Goal: Check status: Check status

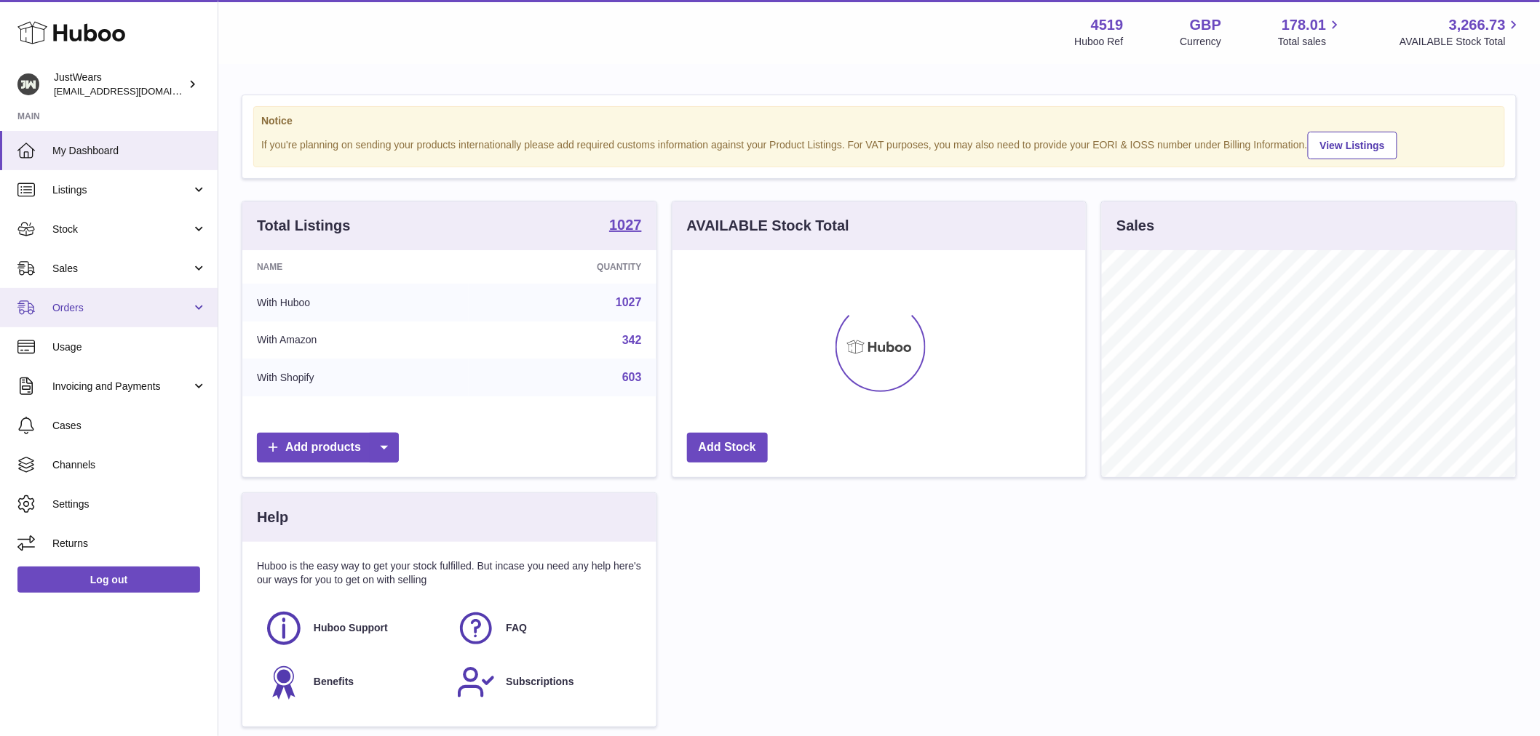
scroll to position [227, 413]
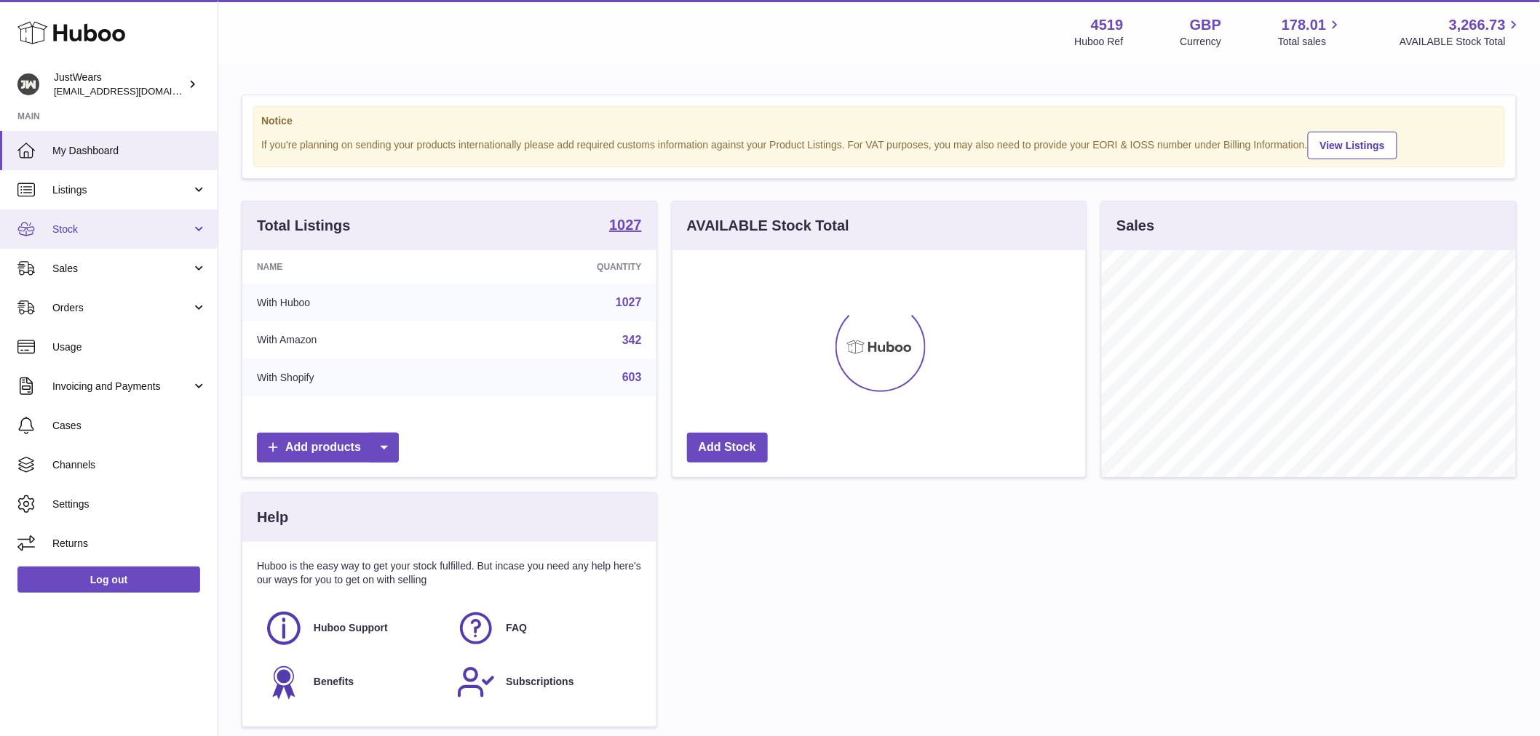
click at [85, 224] on span "Stock" at bounding box center [121, 230] width 139 height 14
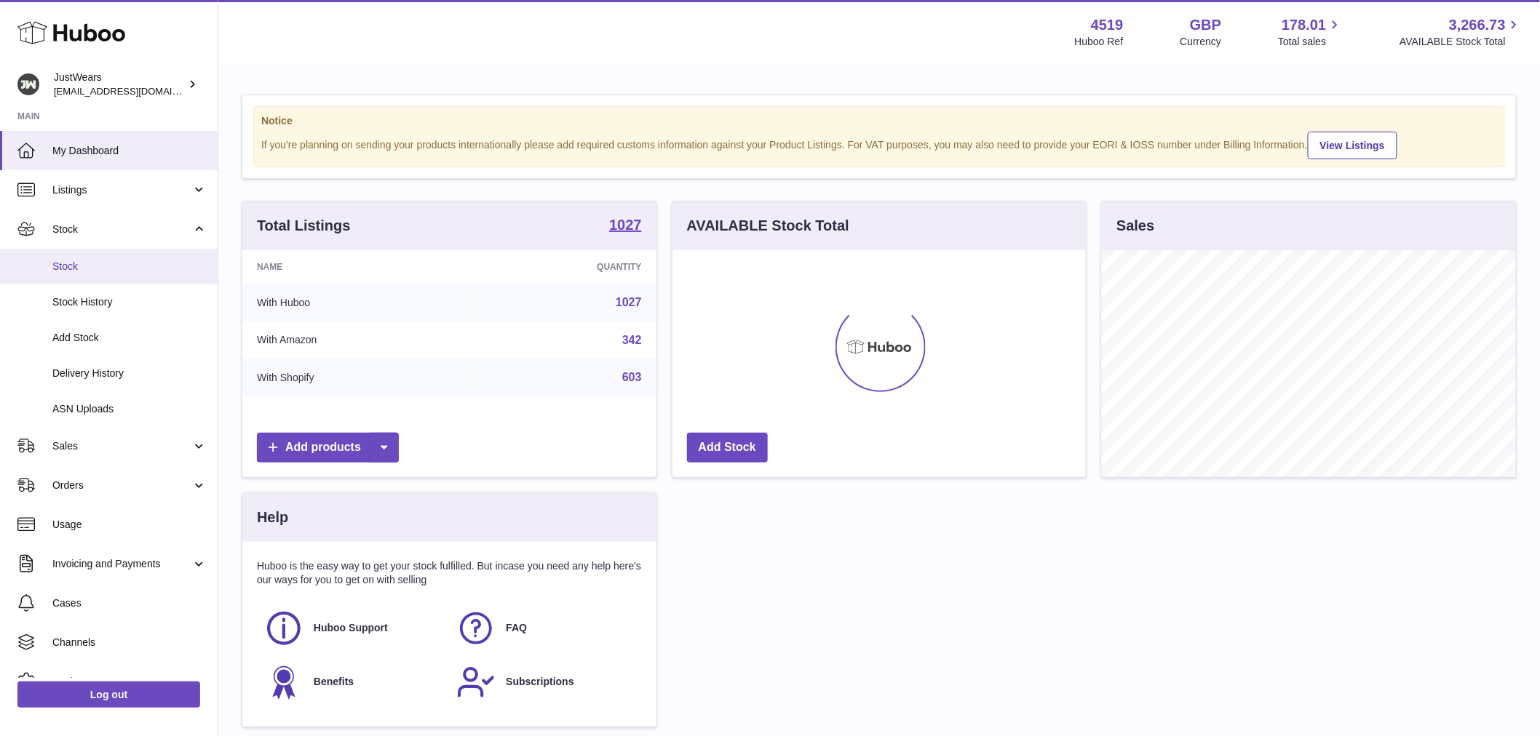
click at [107, 271] on span "Stock" at bounding box center [129, 267] width 154 height 14
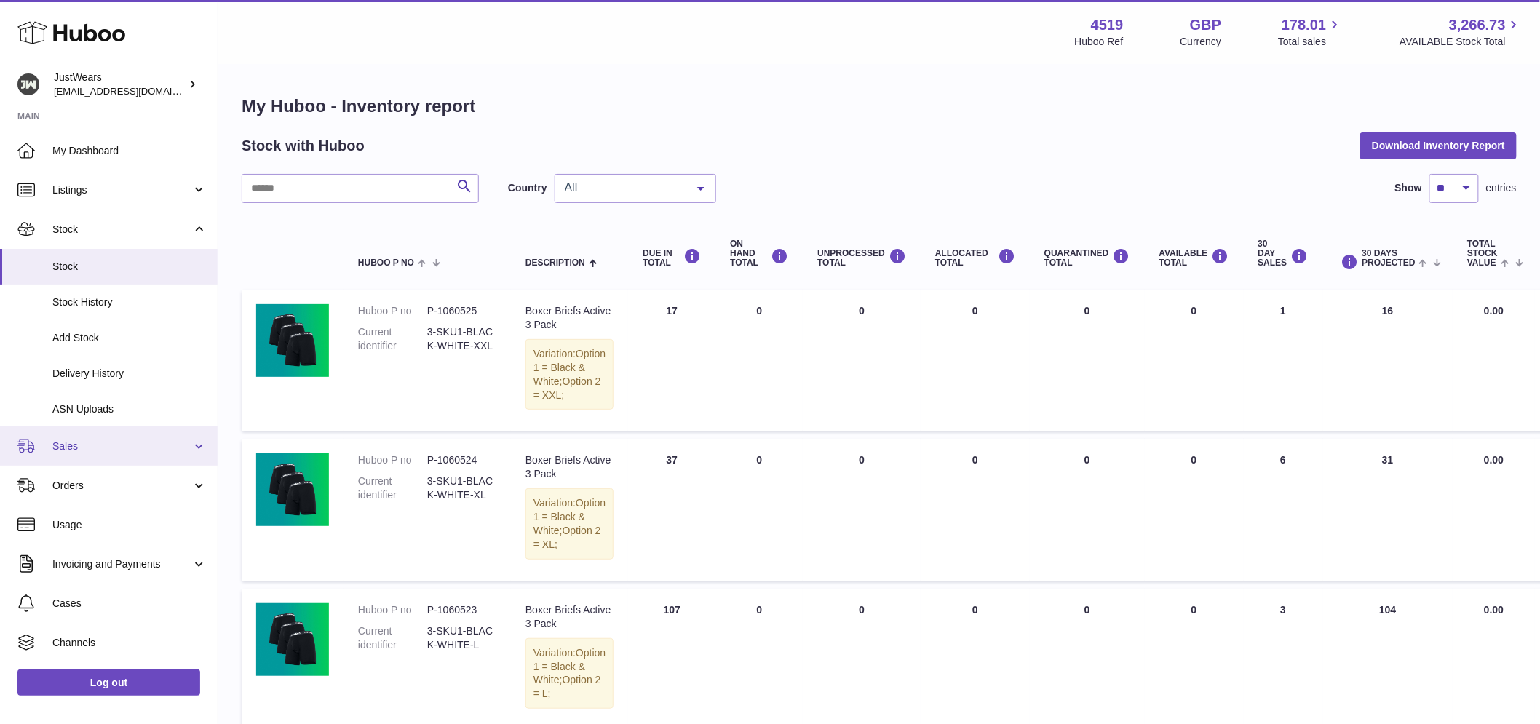
click at [148, 461] on link "Sales" at bounding box center [109, 445] width 218 height 39
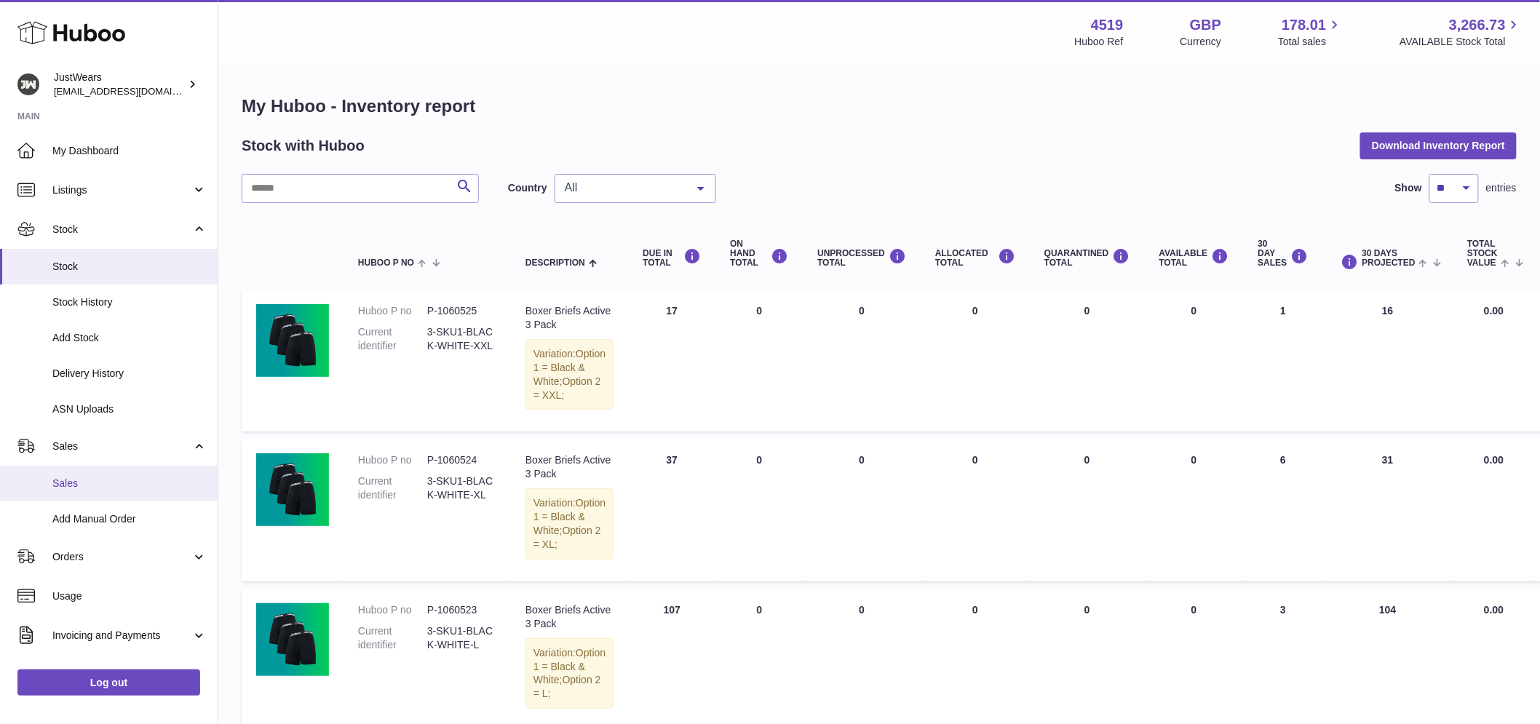
click at [148, 490] on span "Sales" at bounding box center [129, 484] width 154 height 14
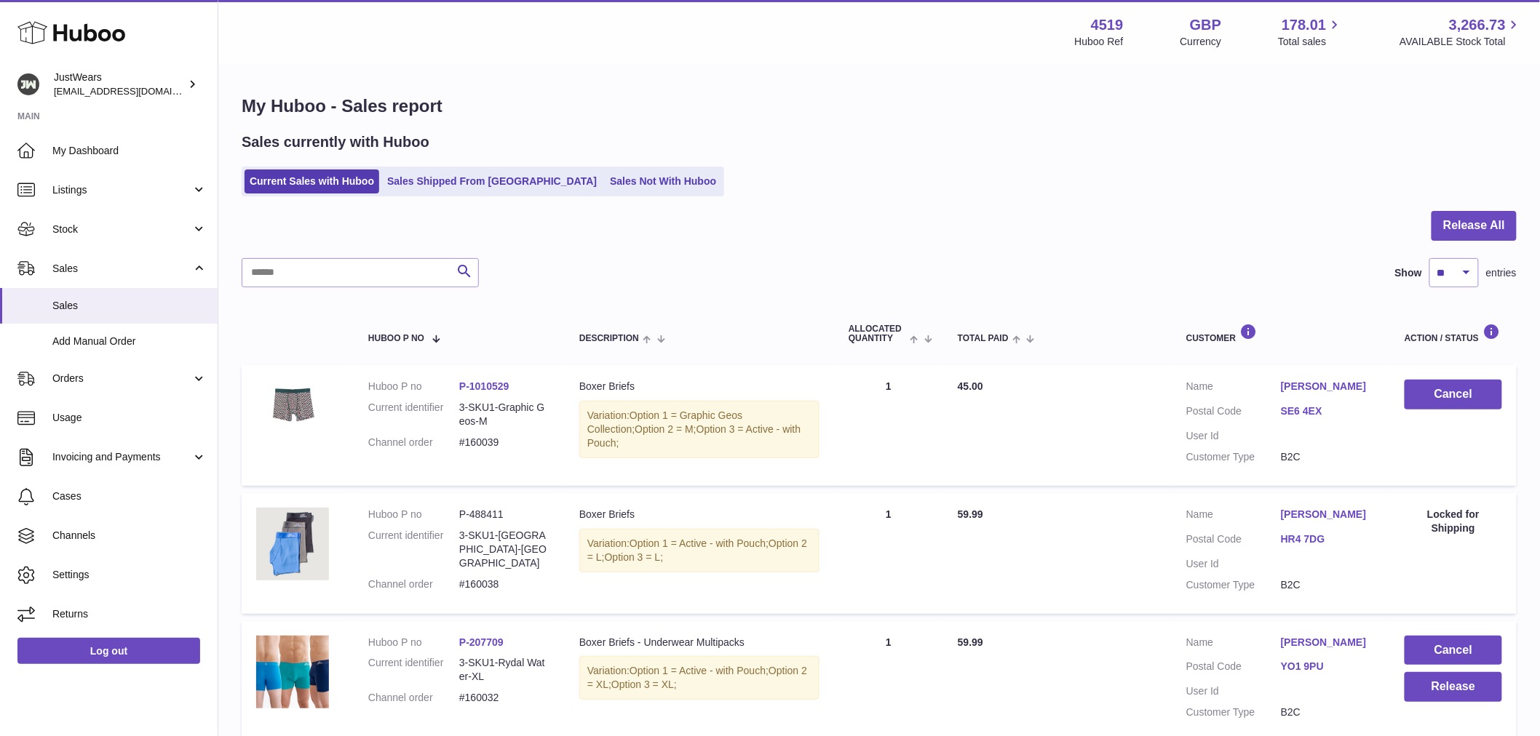
scroll to position [81, 0]
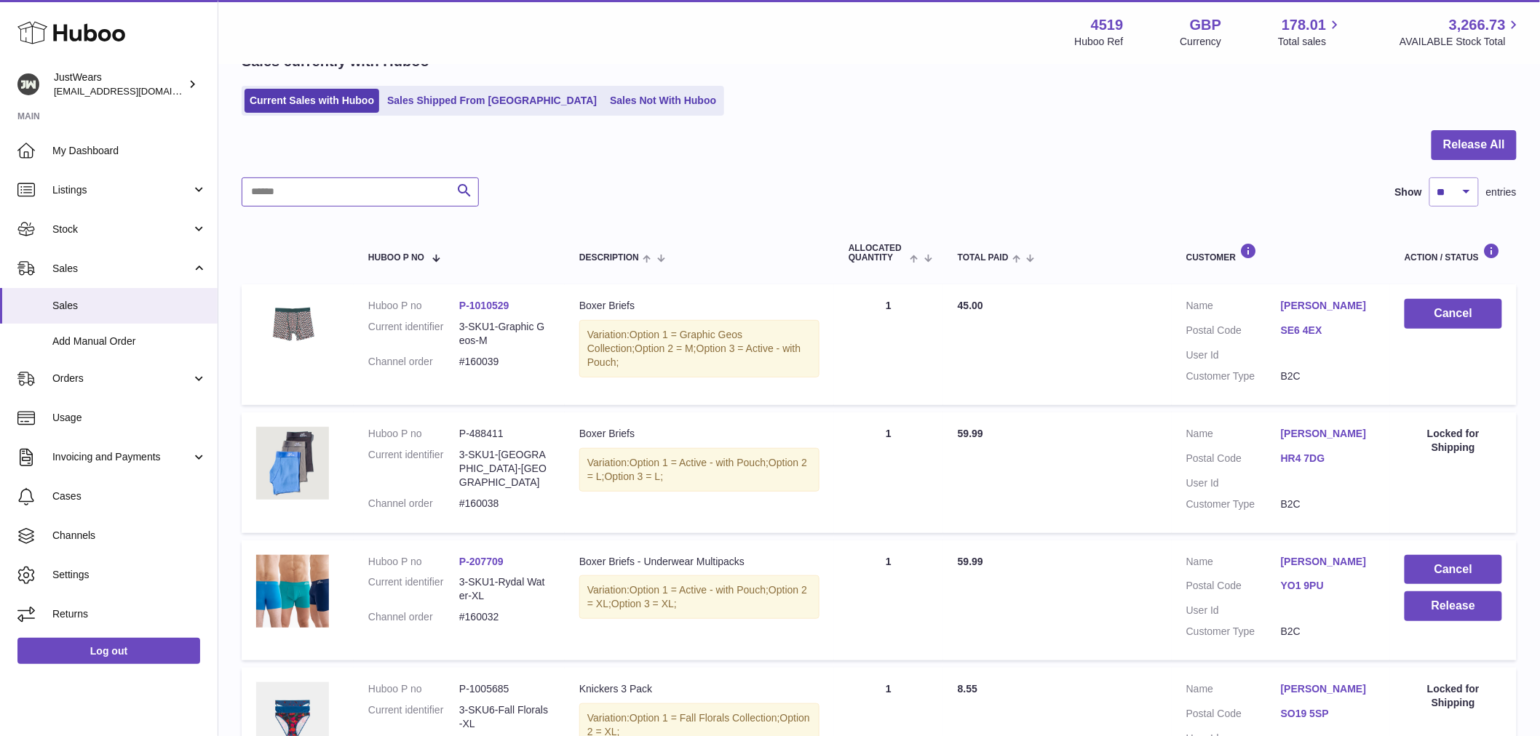
click at [343, 199] on input "text" at bounding box center [360, 192] width 237 height 29
click at [520, 98] on link "Sales Shipped From Huboo" at bounding box center [492, 101] width 220 height 24
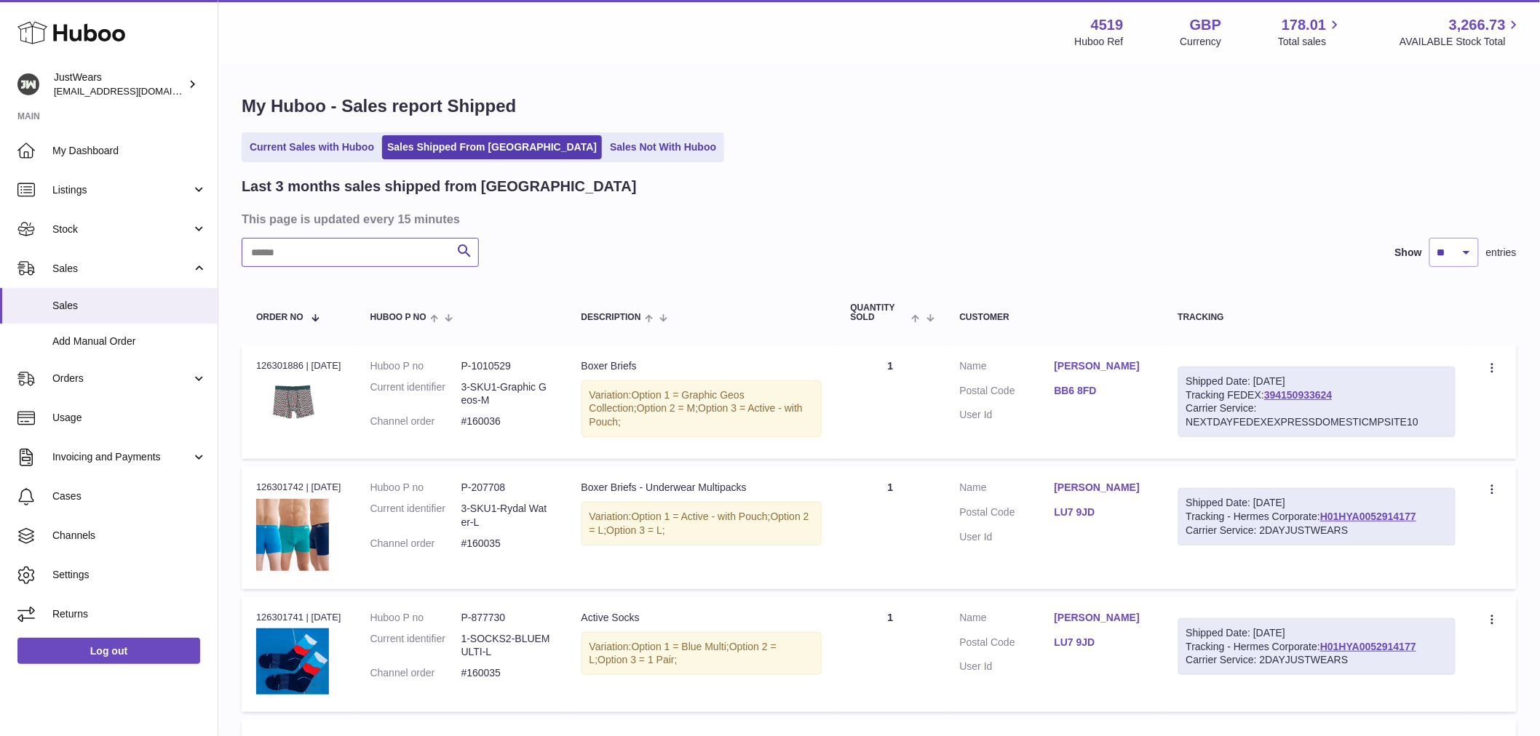
click at [358, 245] on input "text" at bounding box center [360, 252] width 237 height 29
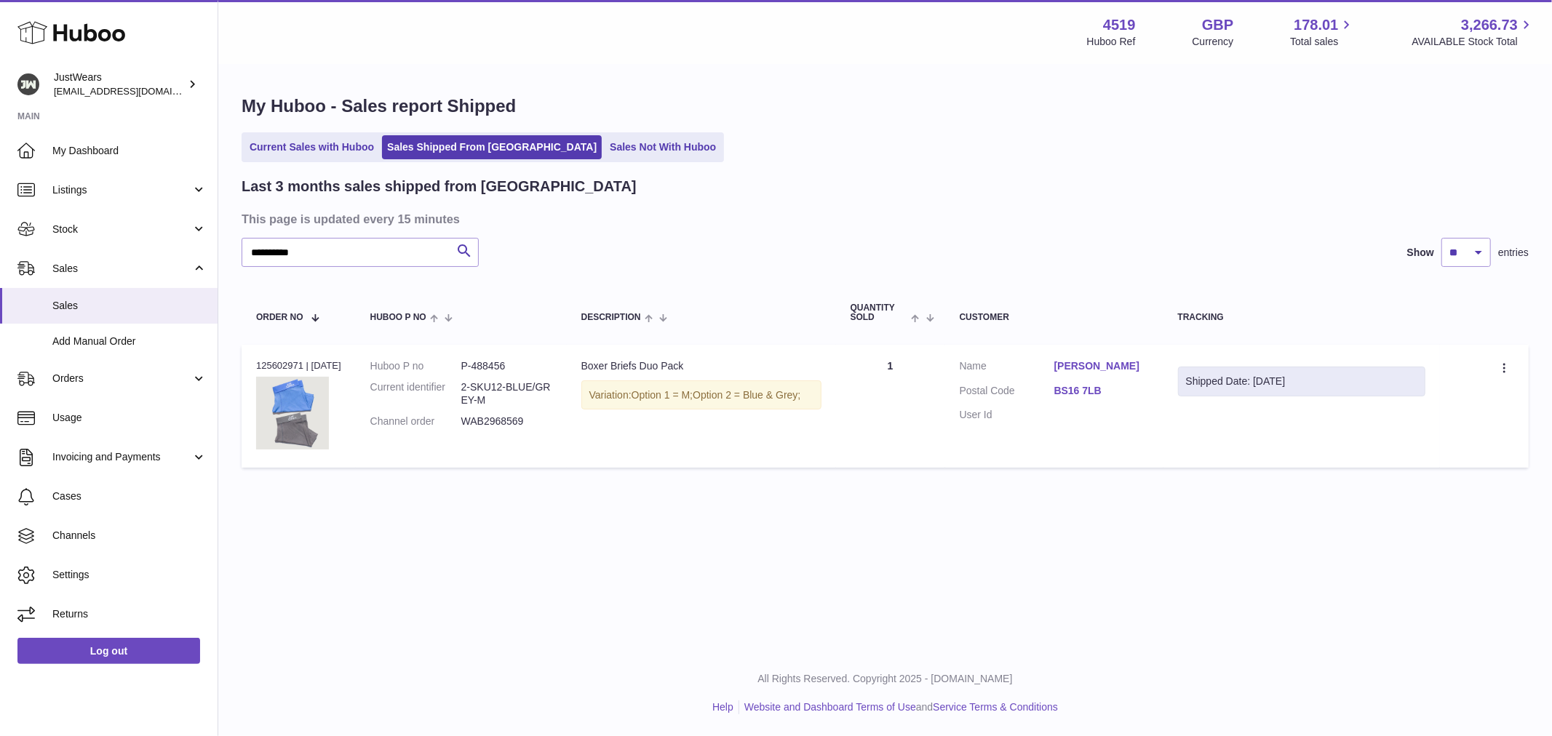
click at [514, 415] on dd "WAB2968569" at bounding box center [506, 422] width 91 height 14
click at [1489, 369] on div "Create a ticket Duplicate Order" at bounding box center [1484, 368] width 60 height 18
click at [1497, 367] on icon at bounding box center [1505, 369] width 17 height 15
click at [963, 447] on td "Customer Name Lindsey Weir Auman Postal Code BS16 7LB User Id" at bounding box center [1054, 406] width 218 height 123
click at [1099, 360] on link "Lindsey Weir Auman" at bounding box center [1101, 366] width 95 height 14
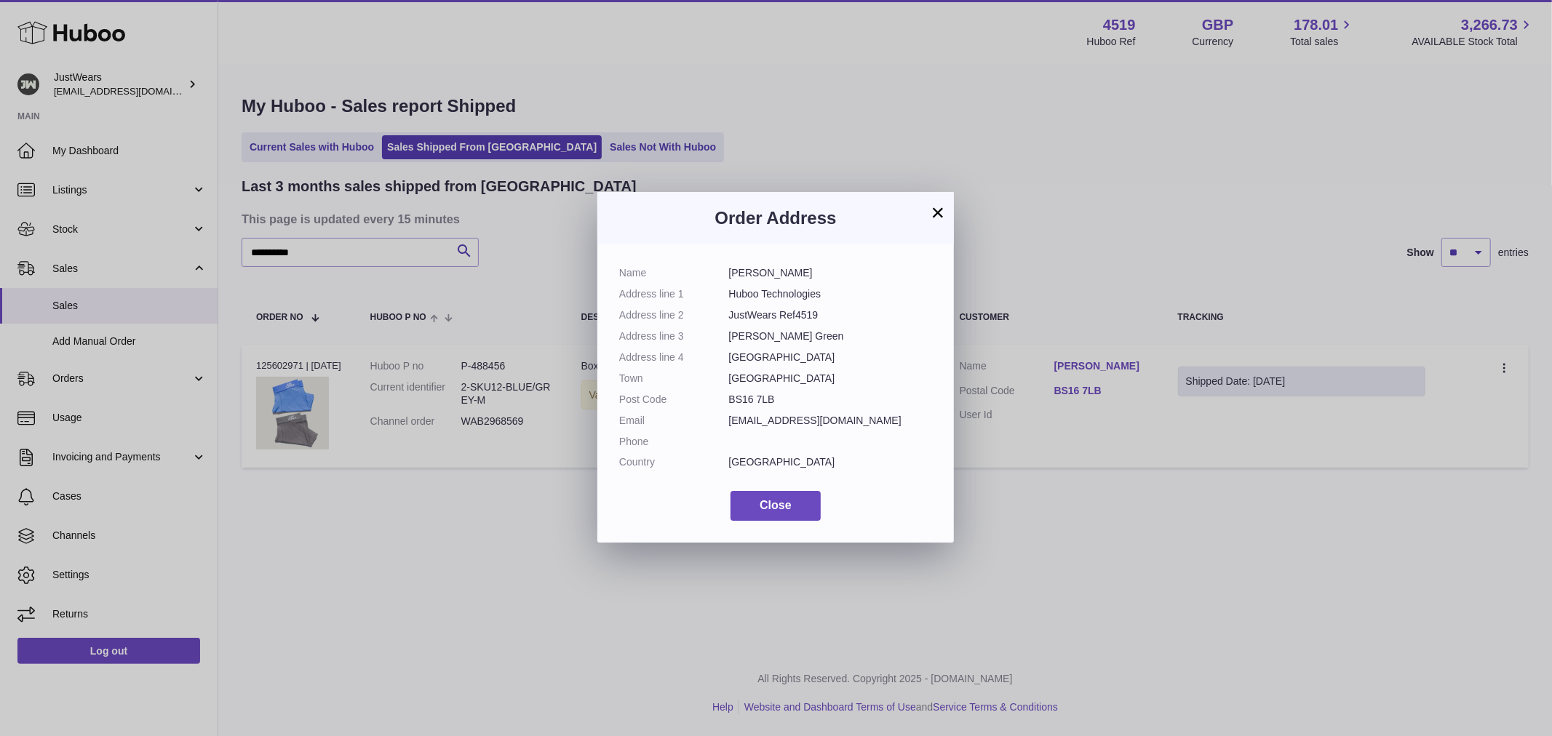
click at [1096, 447] on div "× Order Address Name Lindsey Weir Auman Address line 1 Huboo Technologies Addre…" at bounding box center [776, 368] width 1552 height 736
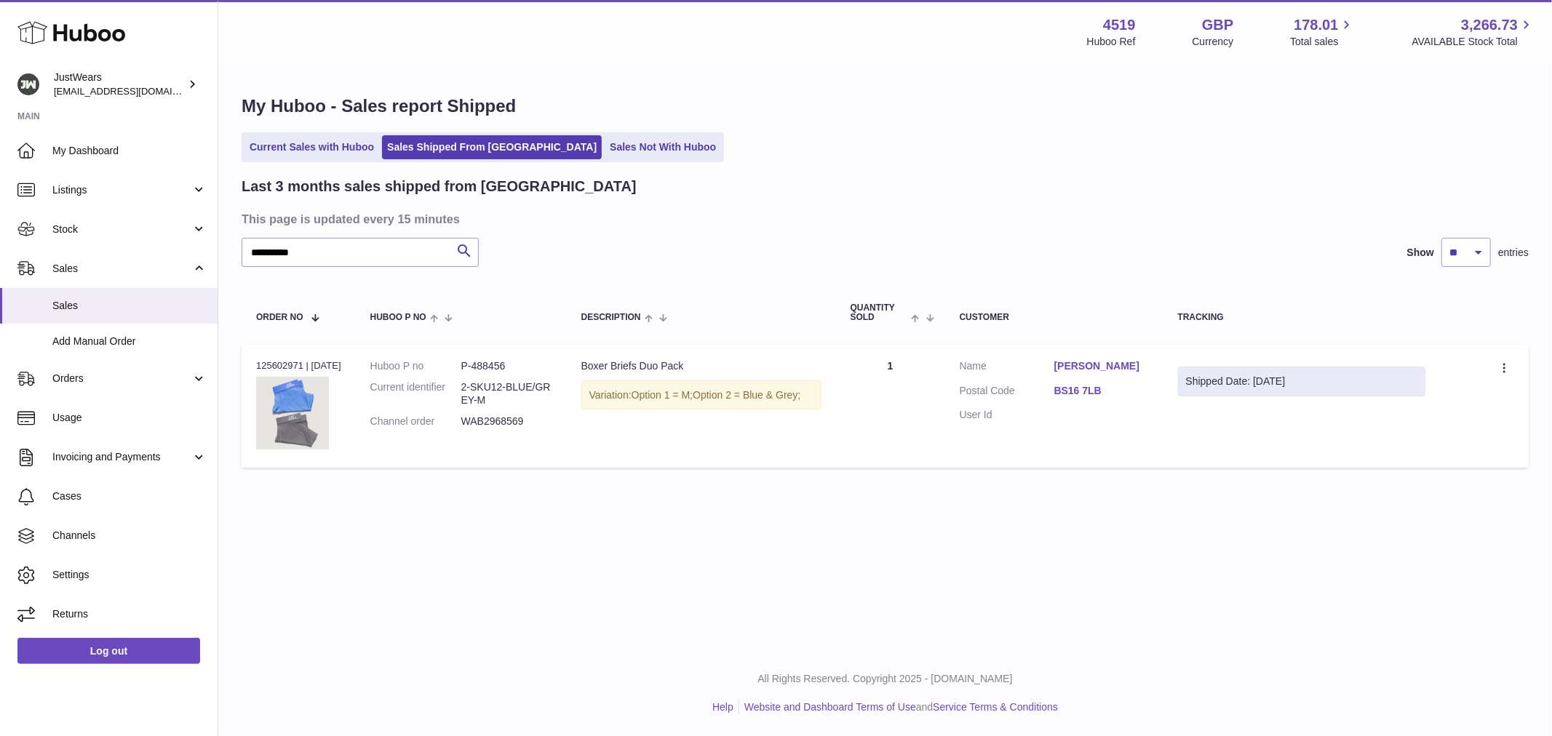
click at [1093, 398] on link "BS16 7LB" at bounding box center [1101, 391] width 95 height 14
click at [1022, 441] on div at bounding box center [776, 368] width 1552 height 736
click at [552, 410] on dl "Huboo P no P-488456 Current identifier 2-SKU12-BLUE/GREY-M Channel order WAB296…" at bounding box center [461, 397] width 182 height 77
click at [289, 364] on div "Order no 125602971 | 28th Sep" at bounding box center [298, 365] width 85 height 13
click at [292, 410] on img at bounding box center [292, 413] width 73 height 73
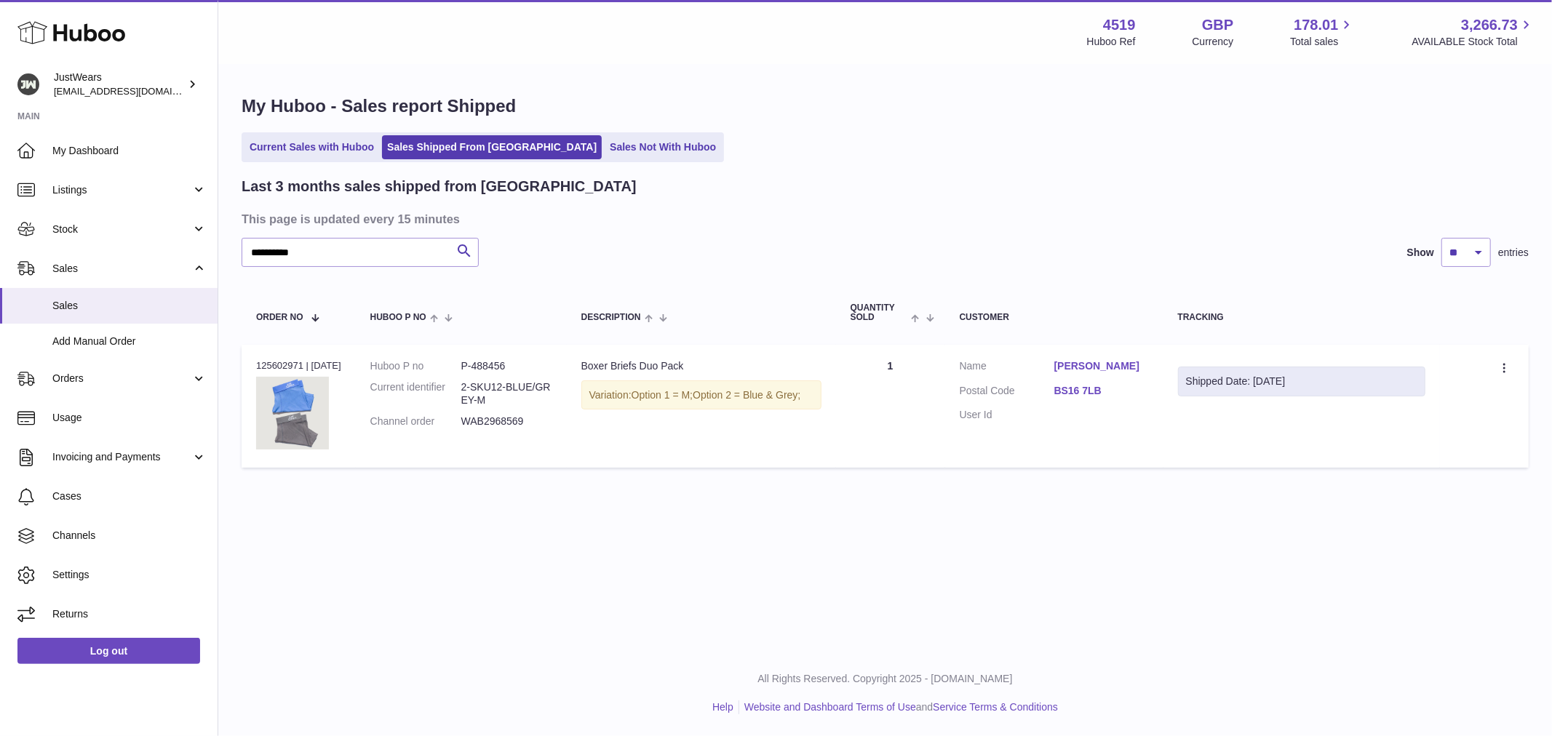
click at [662, 365] on div "Boxer Briefs Duo Pack" at bounding box center [701, 366] width 240 height 14
click at [693, 401] on span "Option 1 = M;" at bounding box center [662, 395] width 61 height 12
drag, startPoint x: 550, startPoint y: 418, endPoint x: 455, endPoint y: 434, distance: 95.9
click at [455, 434] on dl "Huboo P no P-488456 Current identifier 2-SKU12-BLUE/GREY-M Channel order WAB296…" at bounding box center [461, 397] width 182 height 77
drag, startPoint x: 383, startPoint y: 250, endPoint x: 214, endPoint y: 249, distance: 168.8
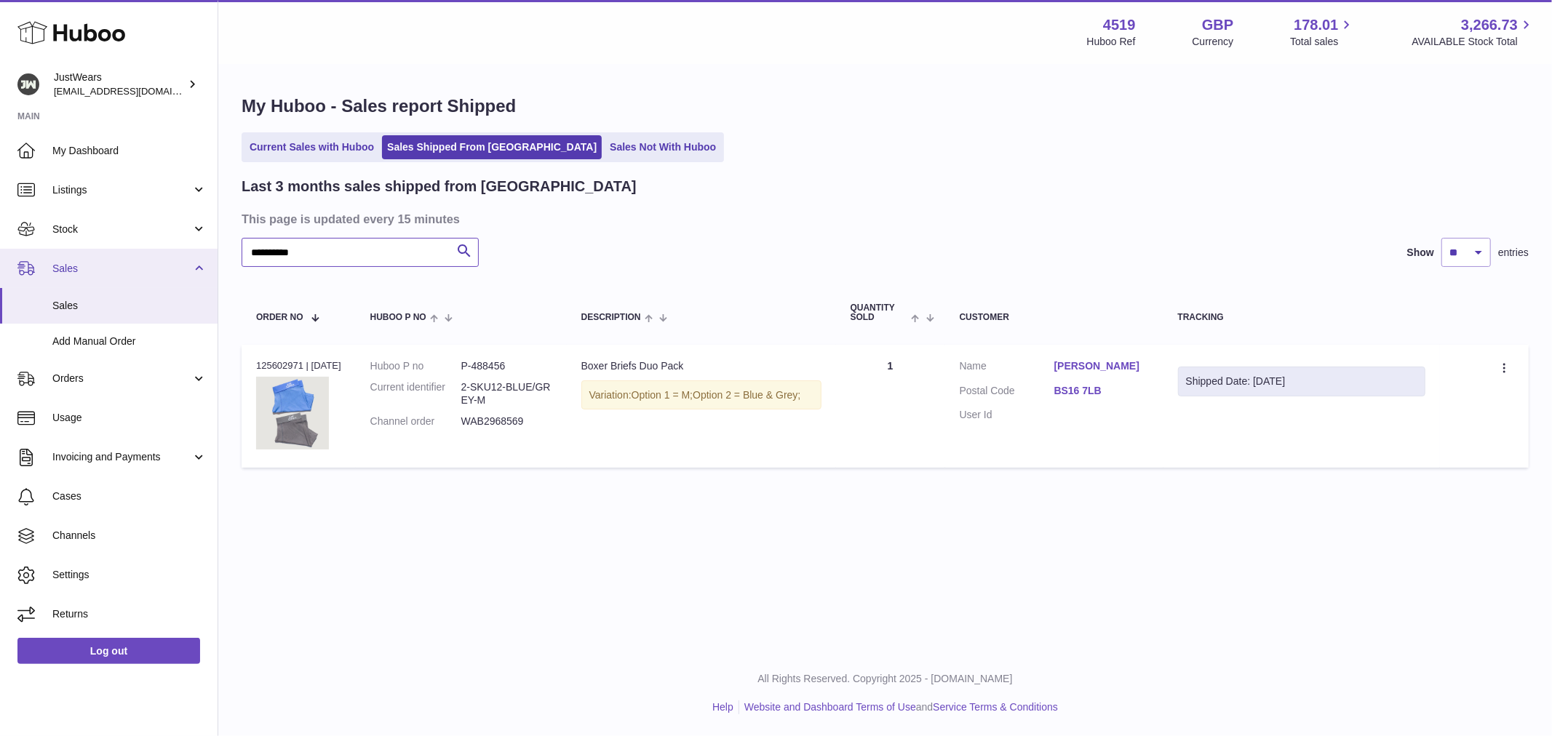
click at [214, 249] on div "Huboo JustWears internalAdmin-4519@internal.huboo.com Main My Dashboard Listing…" at bounding box center [776, 368] width 1552 height 736
paste input "text"
type input "**********"
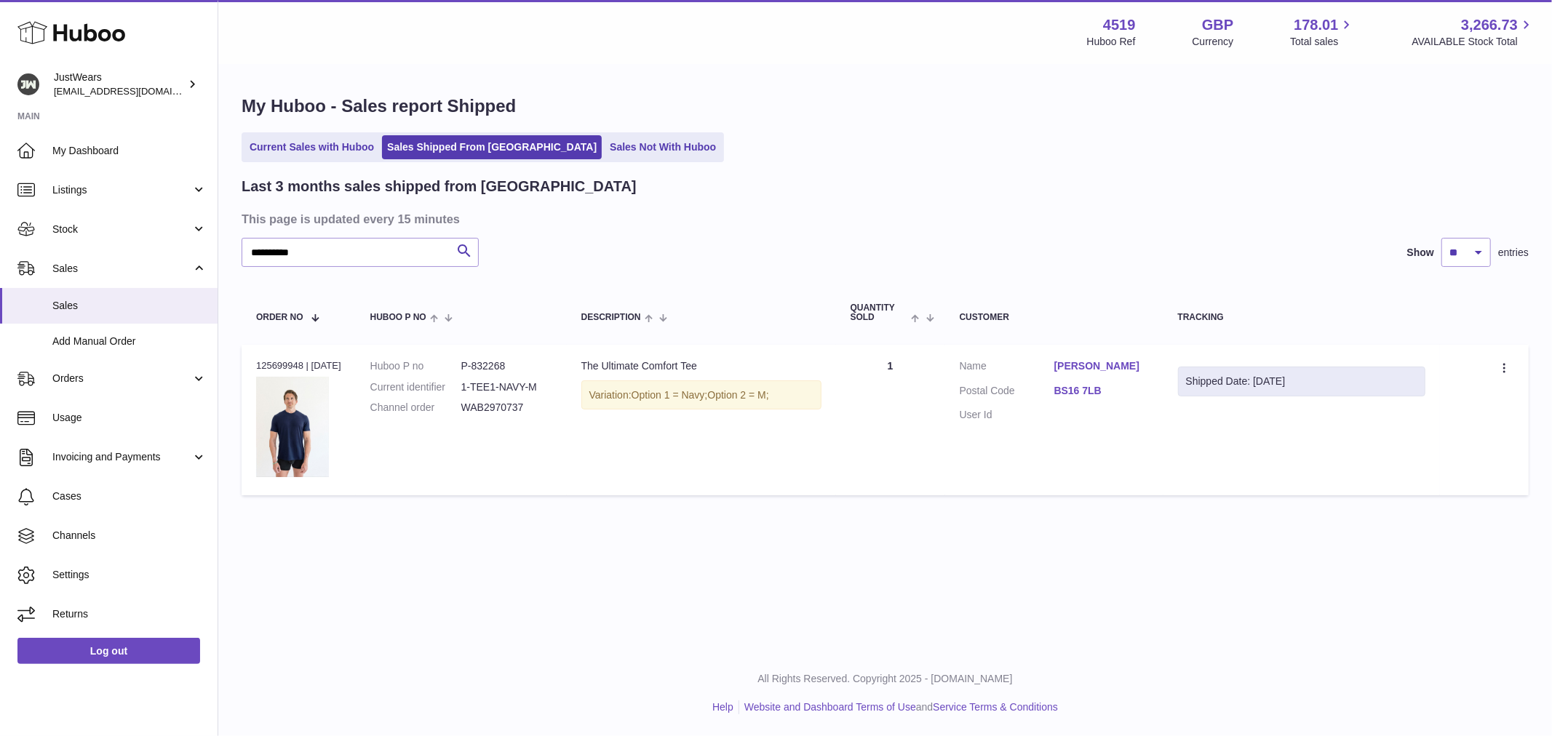
click at [303, 360] on div "Order no 125699948 | 30th Sep" at bounding box center [298, 365] width 85 height 13
click at [301, 360] on div "Order no 125699948 | 30th Sep" at bounding box center [298, 365] width 85 height 13
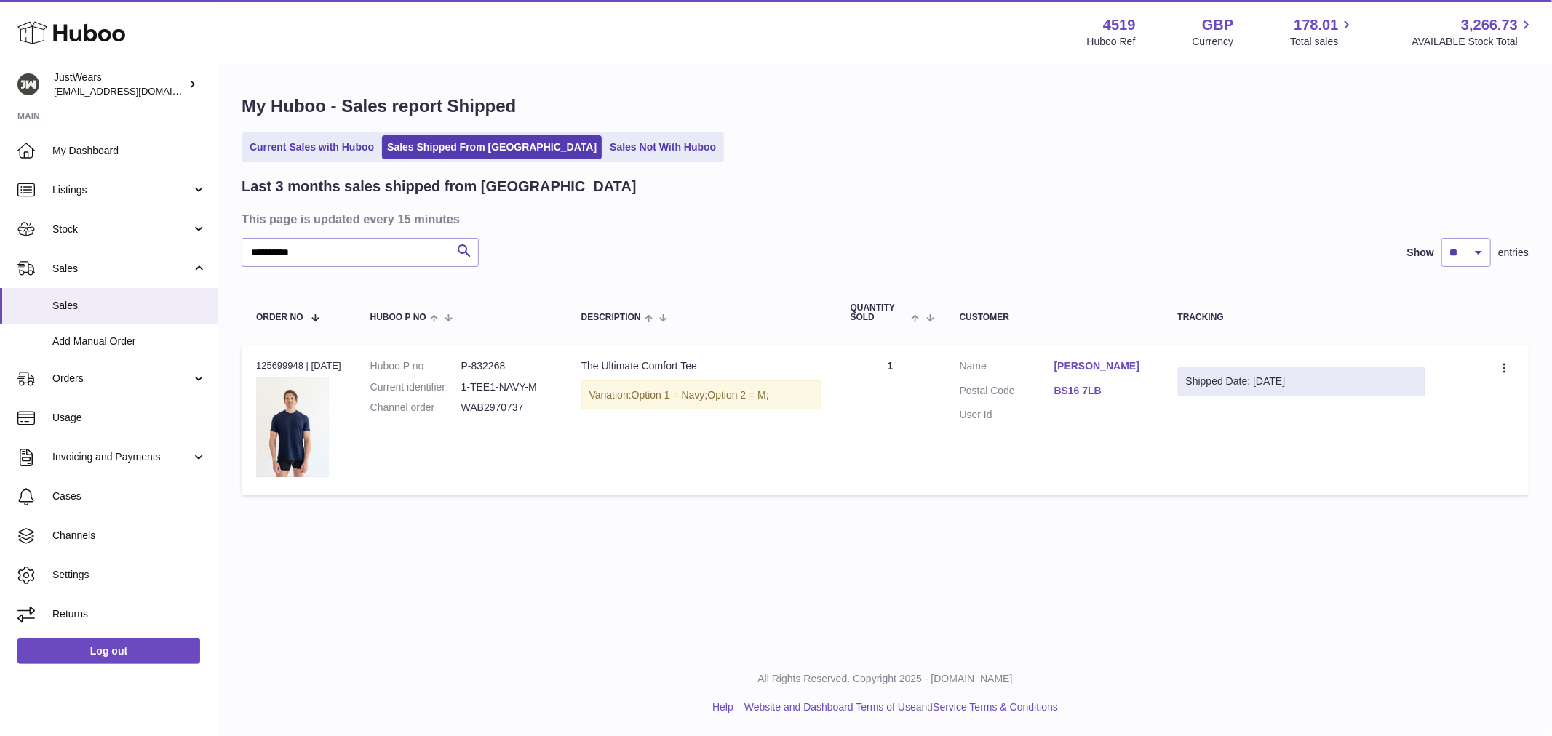
click at [1091, 367] on link "Kian Unni" at bounding box center [1101, 366] width 95 height 14
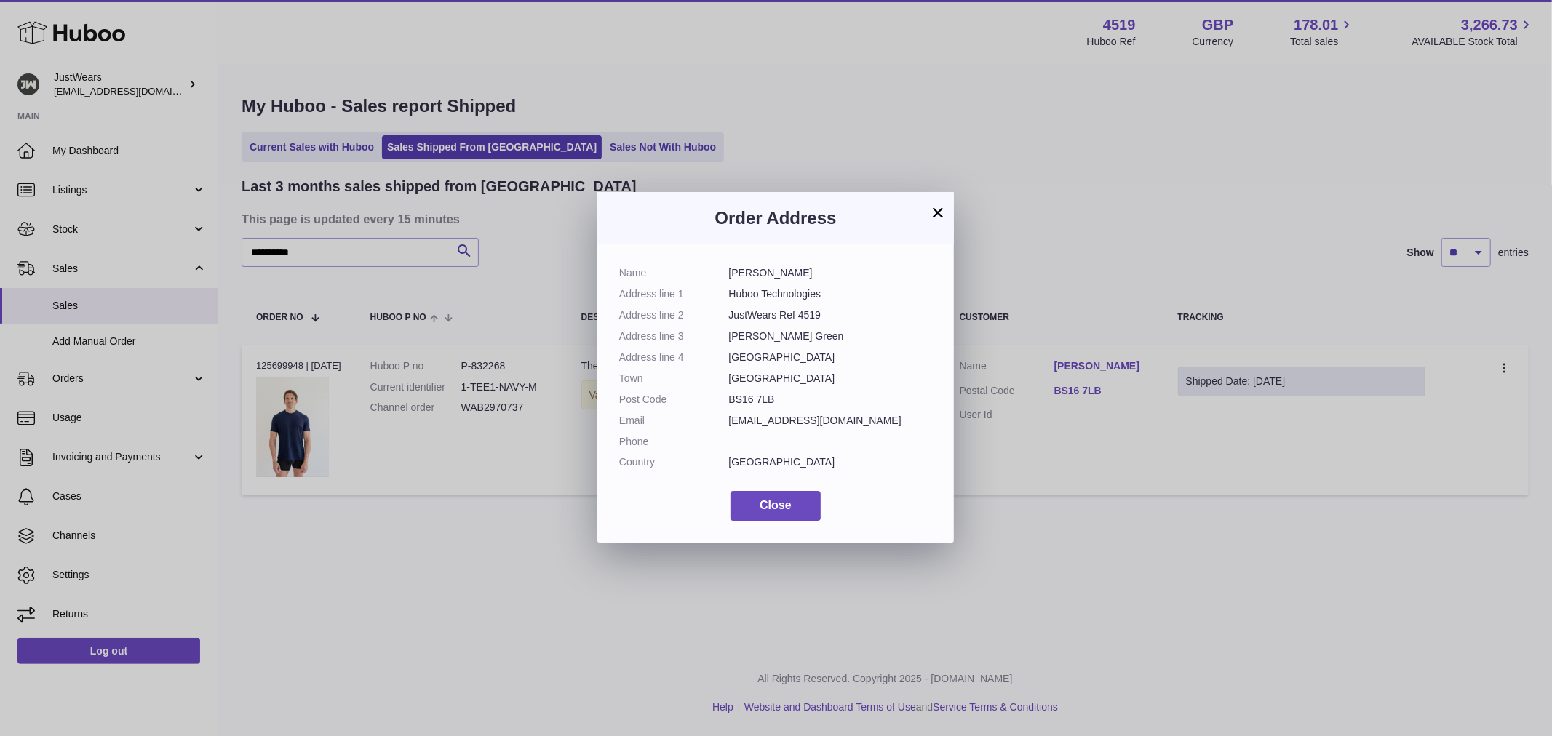
click at [934, 211] on button "×" at bounding box center [937, 212] width 17 height 17
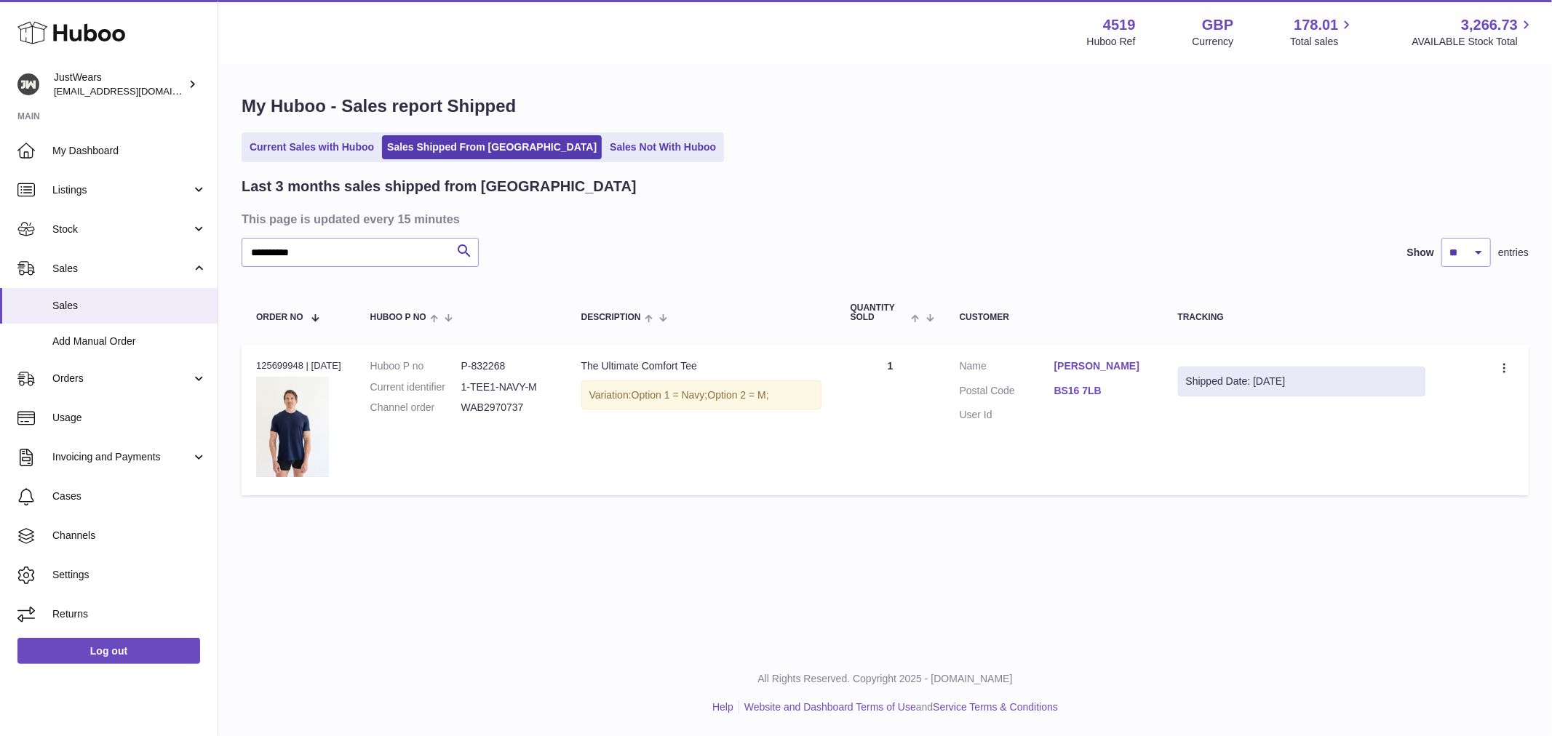
click at [1092, 369] on link "Kian Unni" at bounding box center [1101, 366] width 95 height 14
